Goal: Check status

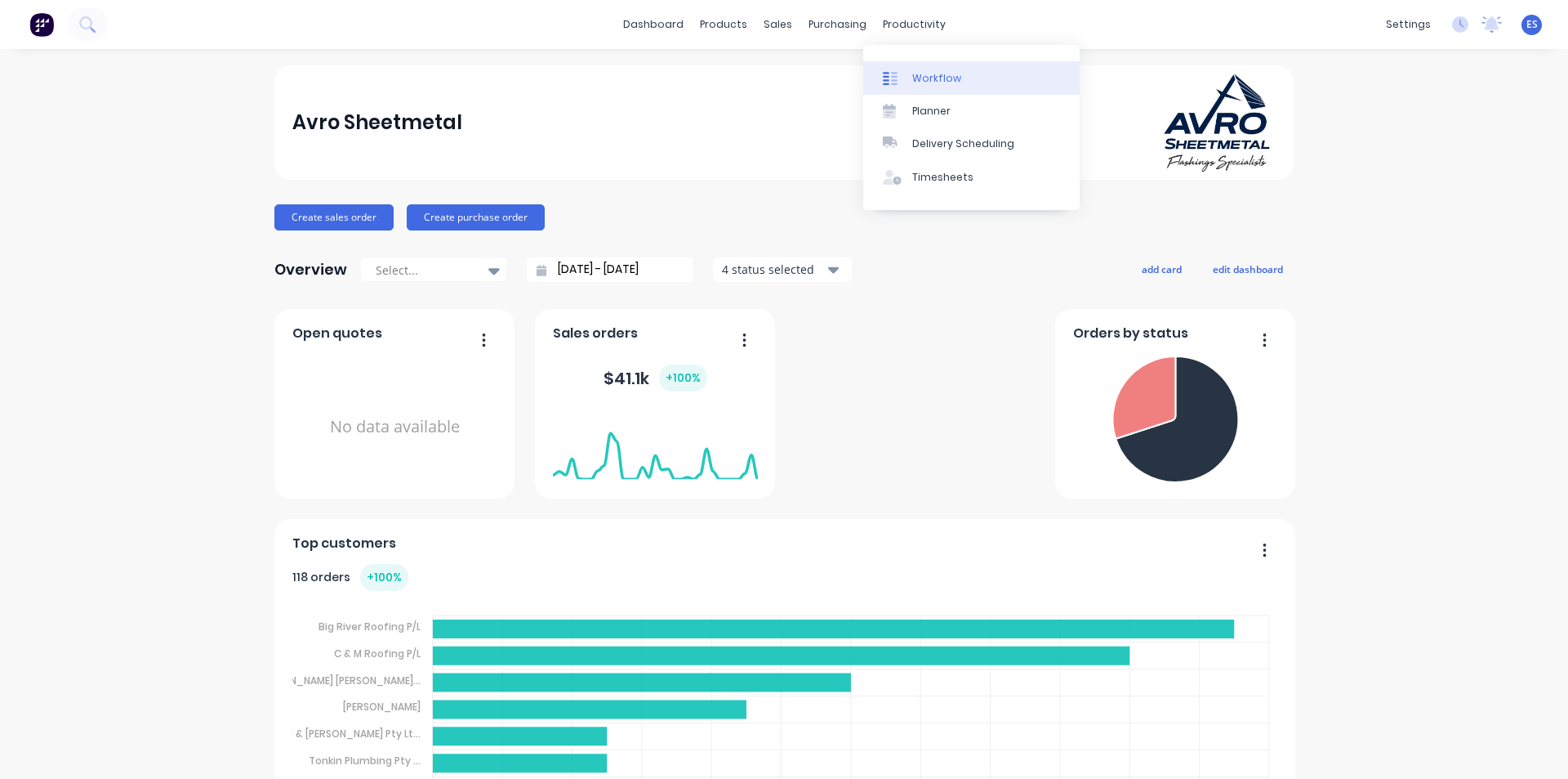
click at [948, 82] on div "Workflow" at bounding box center [937, 78] width 49 height 15
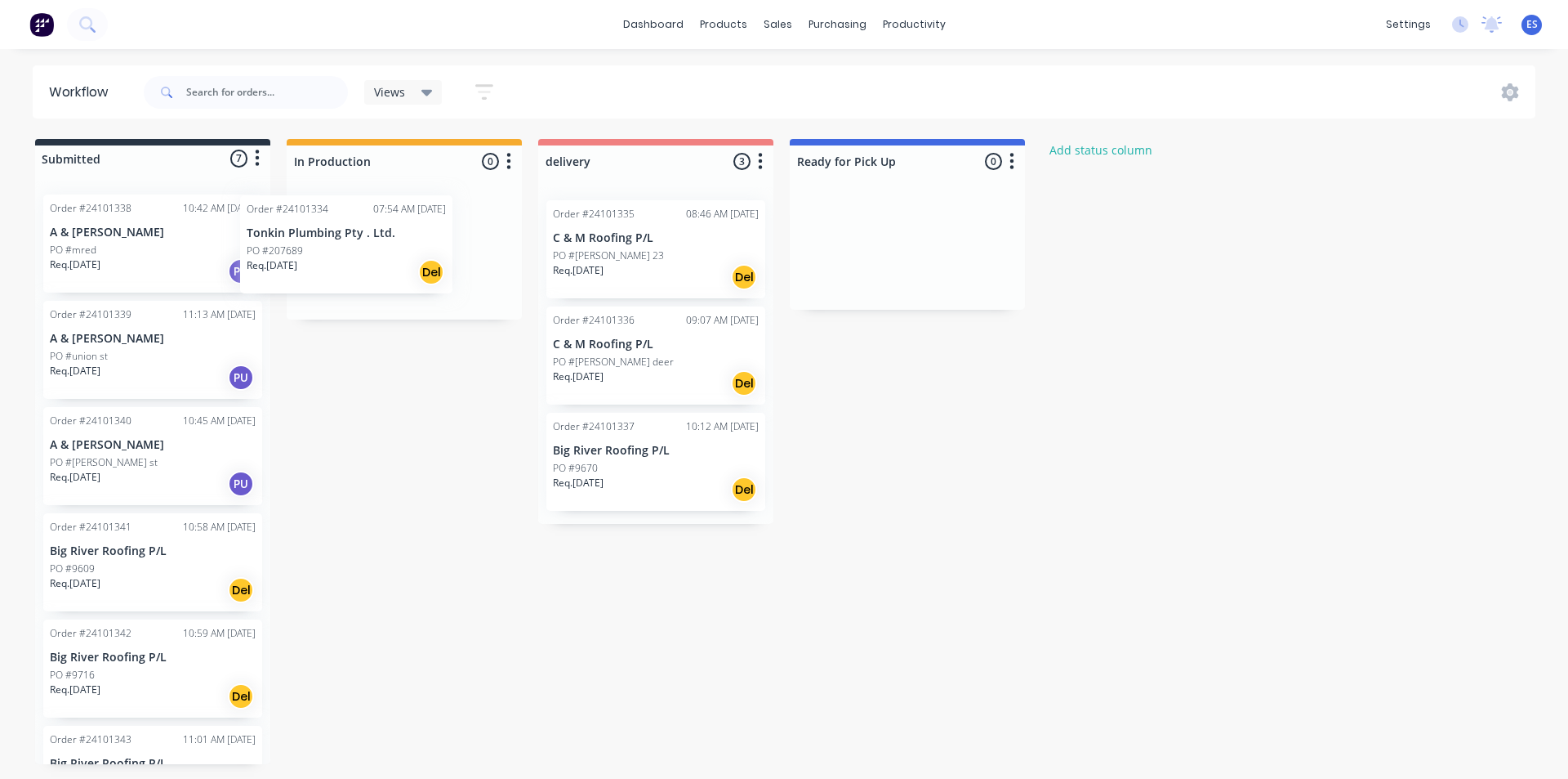
drag, startPoint x: 99, startPoint y: 257, endPoint x: 322, endPoint y: 254, distance: 223.0
click at [322, 254] on div "Submitted 7 Status colour #273444 hex #273444 Save Cancel Summaries Total order…" at bounding box center [757, 451] width 1540 height 625
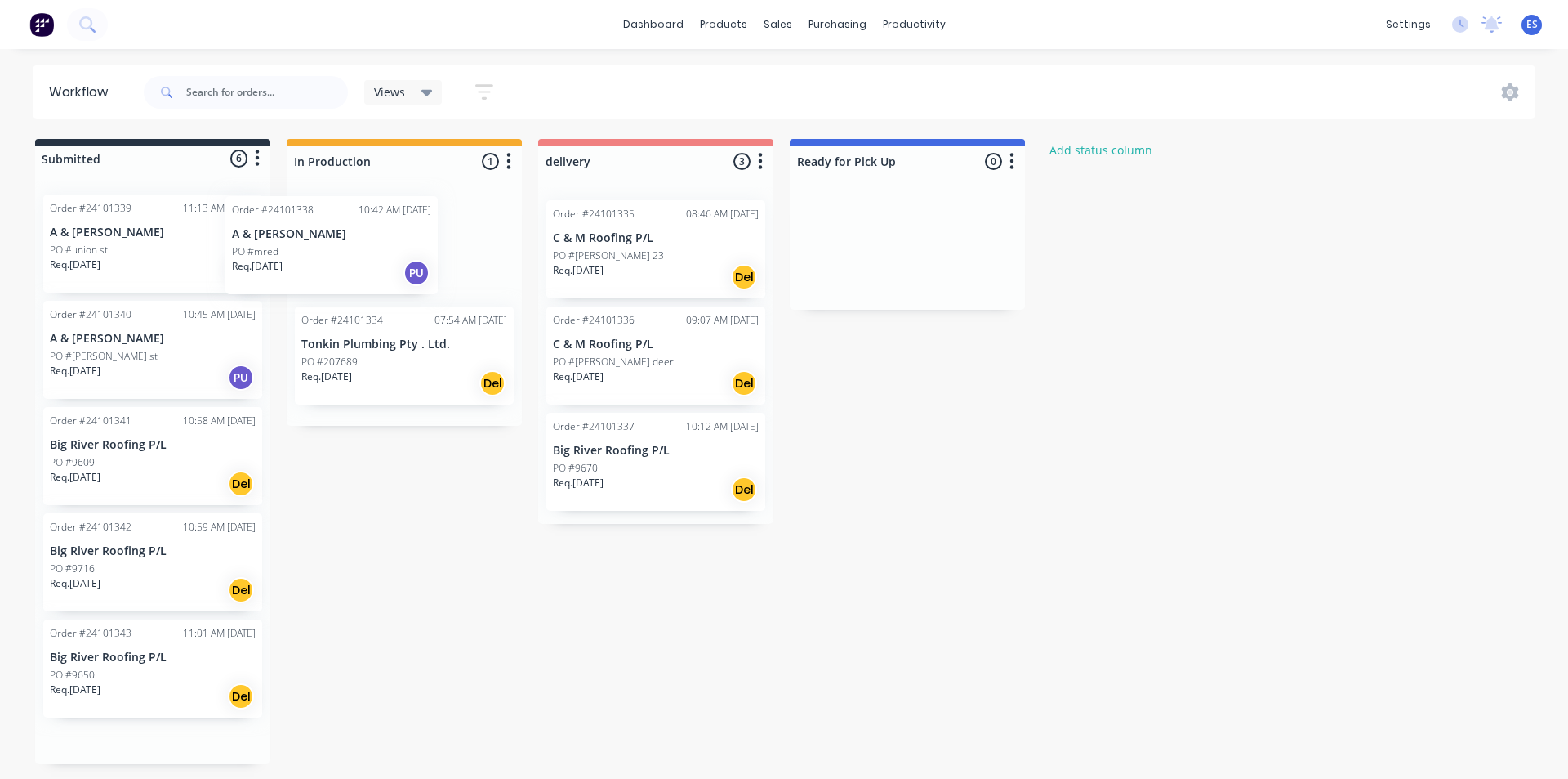
drag, startPoint x: 161, startPoint y: 263, endPoint x: 376, endPoint y: 265, distance: 215.0
click at [376, 265] on div "Submitted 6 Status colour #273444 hex #273444 Save Cancel Summaries Total order…" at bounding box center [757, 451] width 1540 height 625
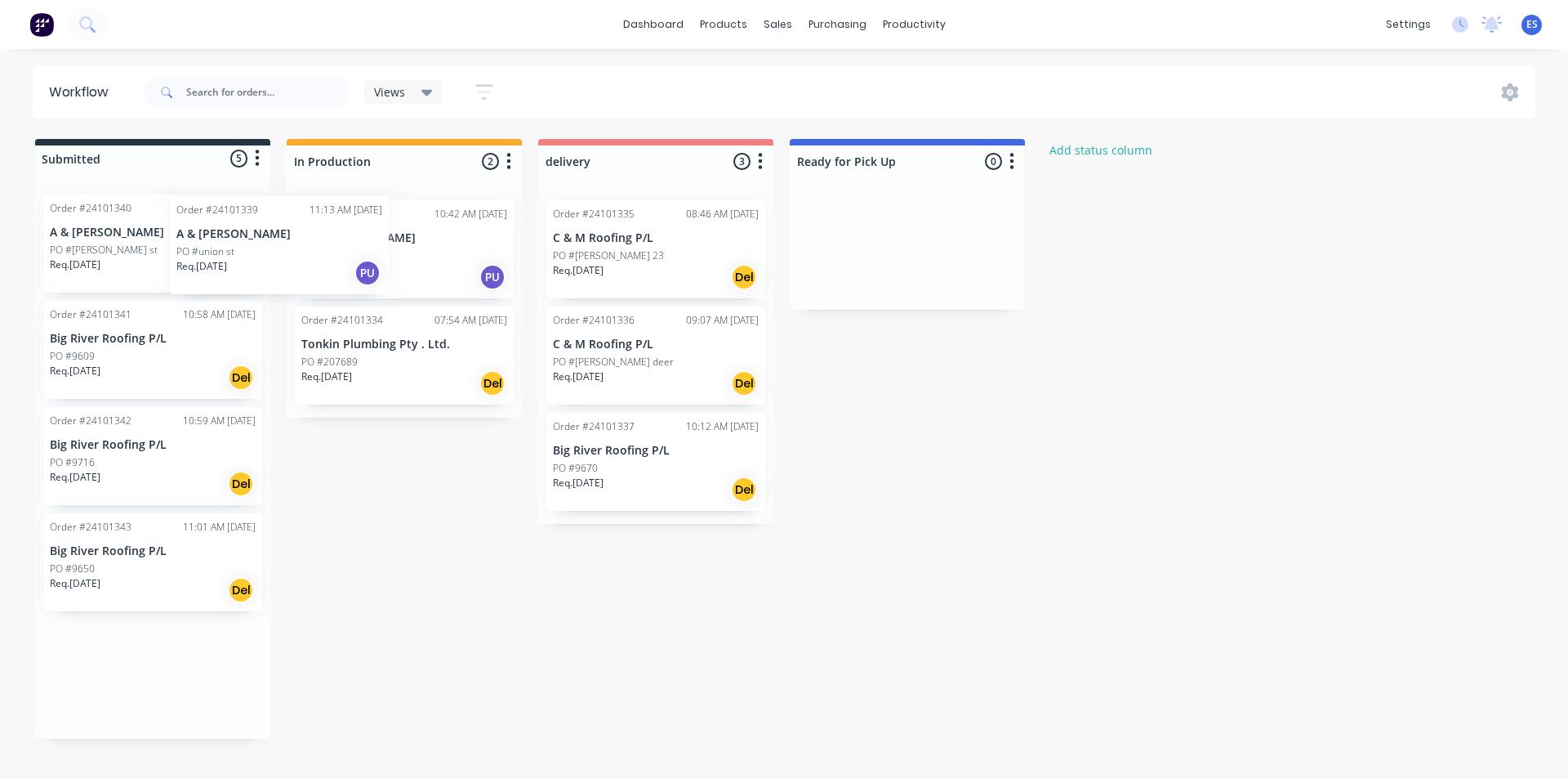
drag, startPoint x: 184, startPoint y: 256, endPoint x: 225, endPoint y: 260, distance: 41.2
click at [338, 258] on div "Submitted 5 Status colour #273444 hex #273444 Save Cancel Summaries Total order…" at bounding box center [757, 439] width 1540 height 600
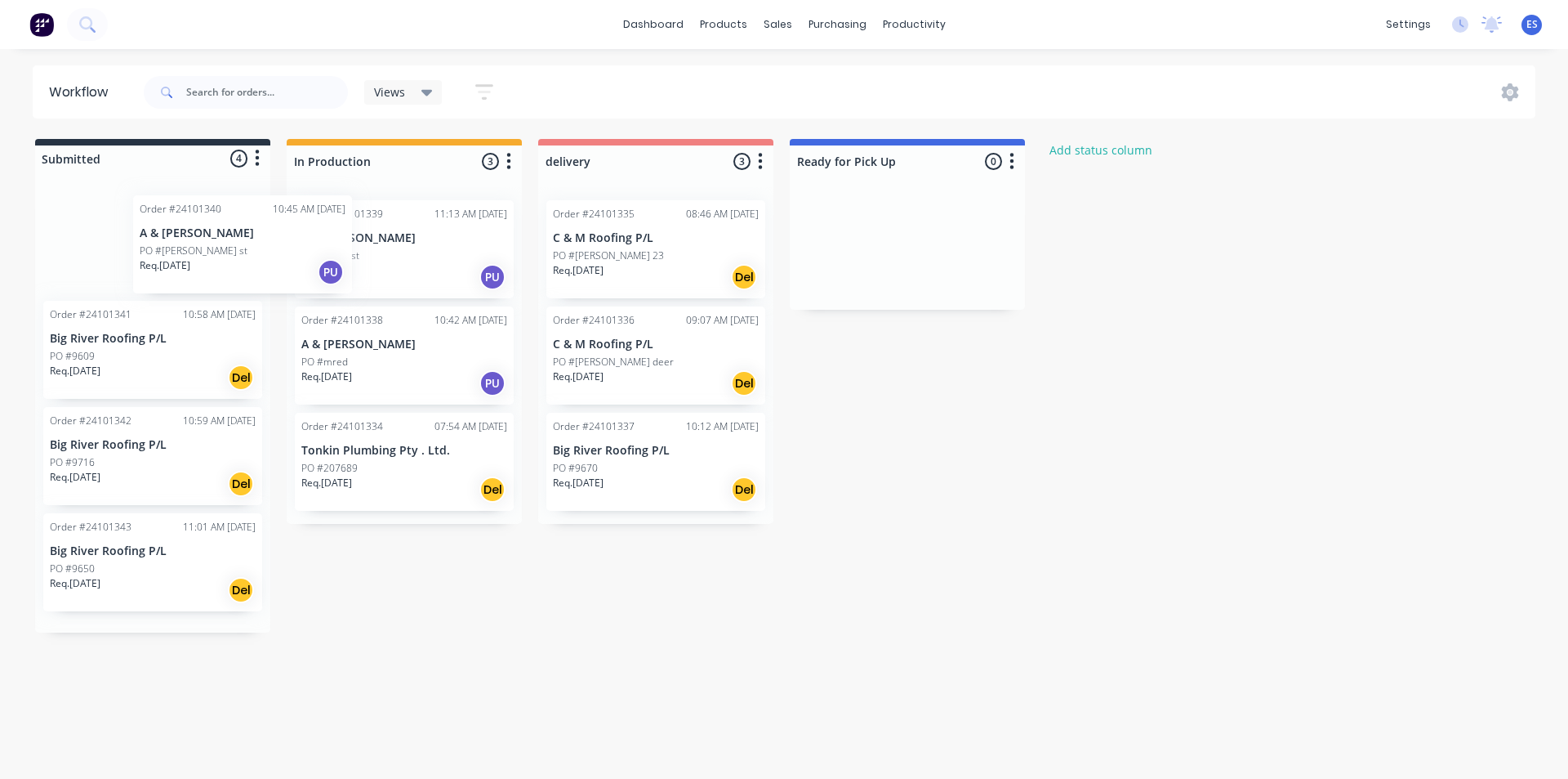
drag, startPoint x: 176, startPoint y: 260, endPoint x: 336, endPoint y: 260, distance: 160.0
click at [336, 260] on div "Submitted 4 Status colour #273444 hex #273444 Save Cancel Summaries Total order…" at bounding box center [757, 385] width 1540 height 494
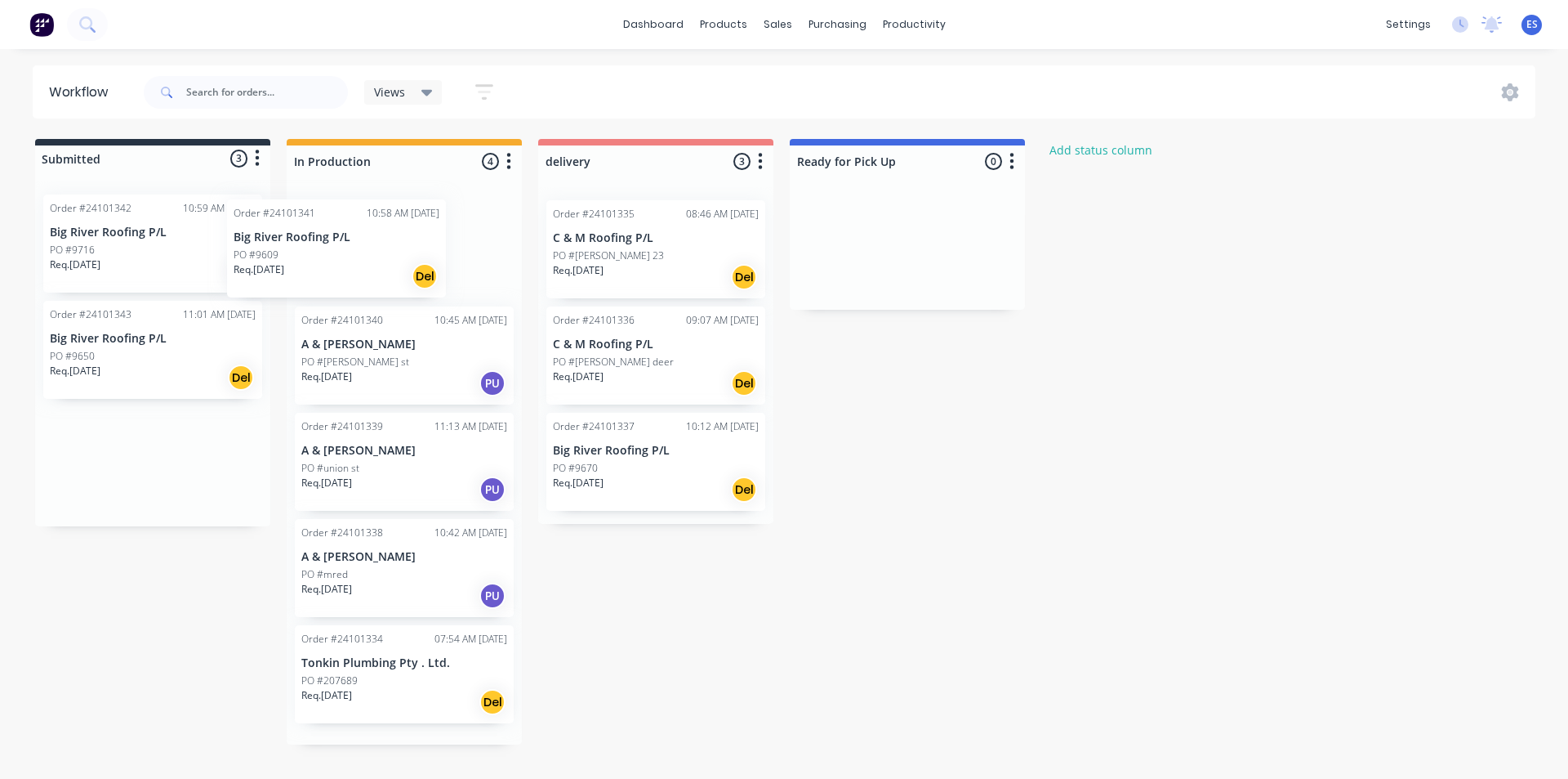
drag, startPoint x: 150, startPoint y: 258, endPoint x: 346, endPoint y: 265, distance: 196.1
click at [346, 265] on div "Submitted 3 Status colour #273444 hex #273444 Save Cancel Summaries Total order…" at bounding box center [757, 442] width 1540 height 606
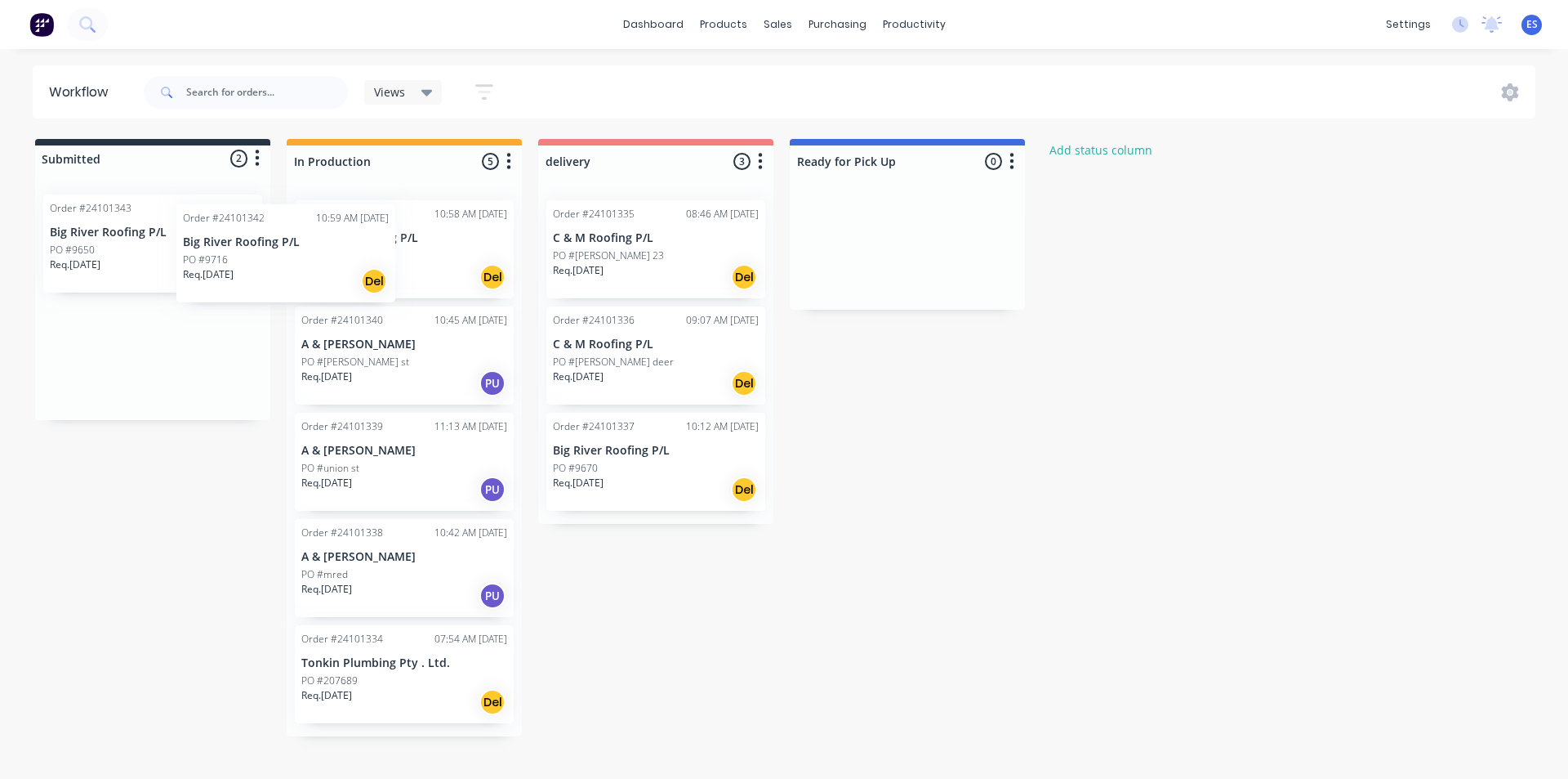
drag, startPoint x: 162, startPoint y: 263, endPoint x: 341, endPoint y: 269, distance: 179.1
click at [341, 269] on div "Submitted 2 Status colour #273444 hex #273444 Save Cancel Summaries Total order…" at bounding box center [757, 438] width 1540 height 598
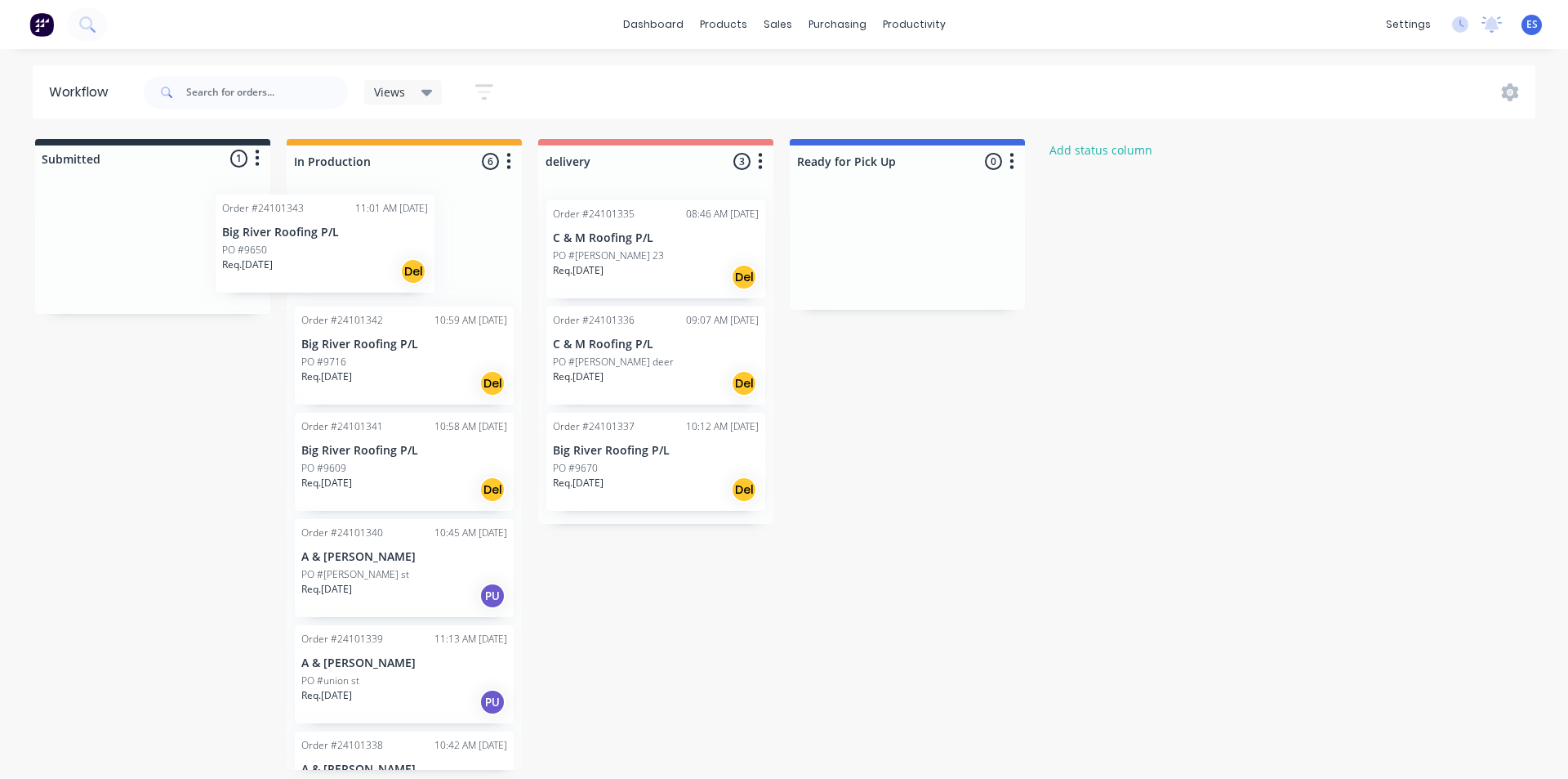
drag, startPoint x: 186, startPoint y: 261, endPoint x: 372, endPoint y: 261, distance: 186.0
click at [372, 261] on div "Submitted 1 Status colour #273444 hex #273444 Save Cancel Summaries Total order…" at bounding box center [757, 454] width 1540 height 631
